Goal: Navigation & Orientation: Find specific page/section

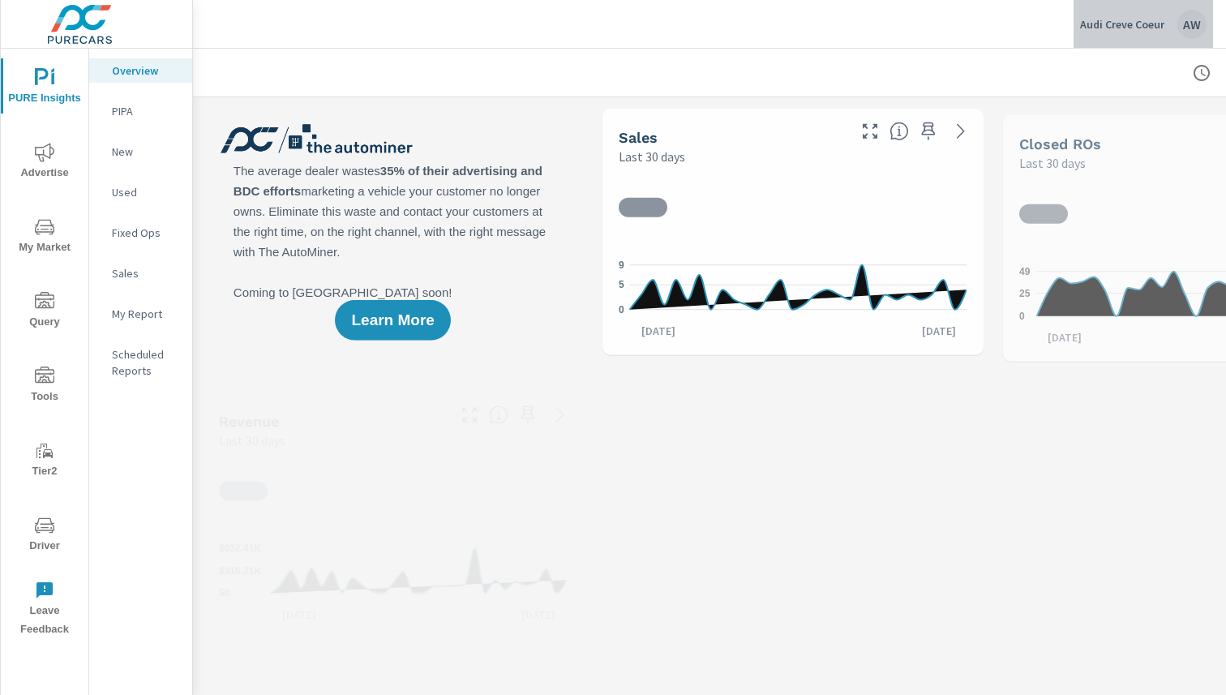
click at [1104, 25] on p "Audi Creve Coeur" at bounding box center [1122, 24] width 84 height 15
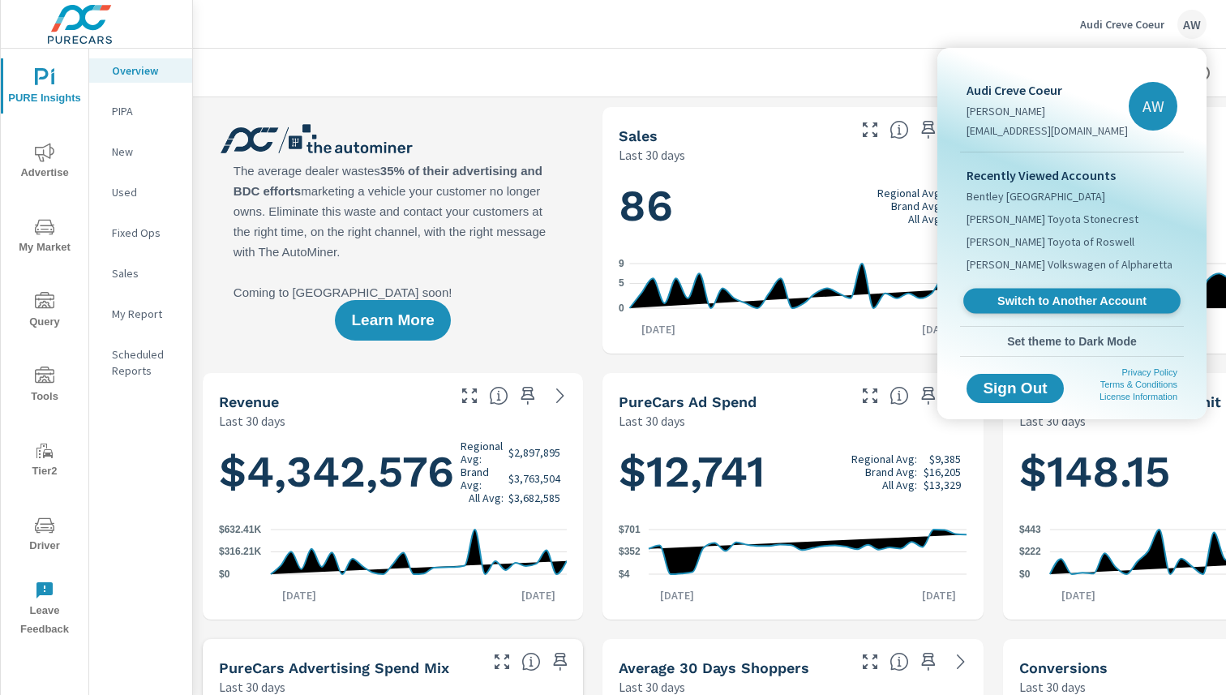
click at [1037, 305] on span "Switch to Another Account" at bounding box center [1071, 300] width 199 height 15
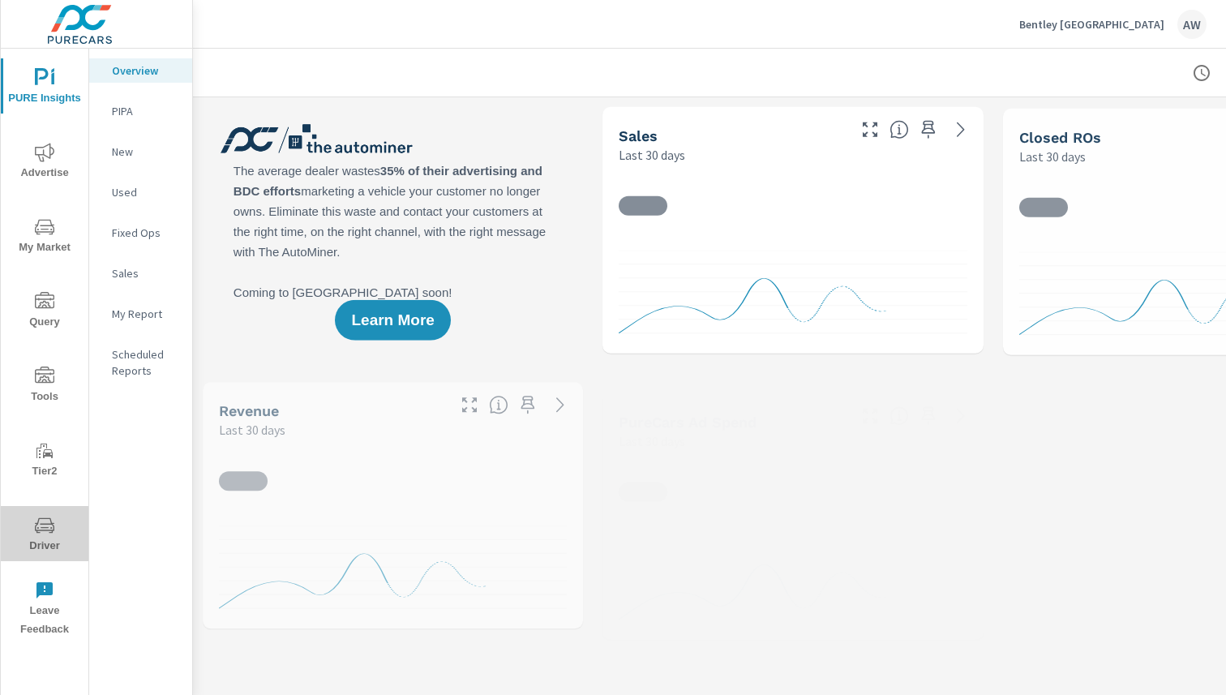
click at [45, 535] on span "Driver" at bounding box center [45, 536] width 78 height 40
